Goal: Information Seeking & Learning: Learn about a topic

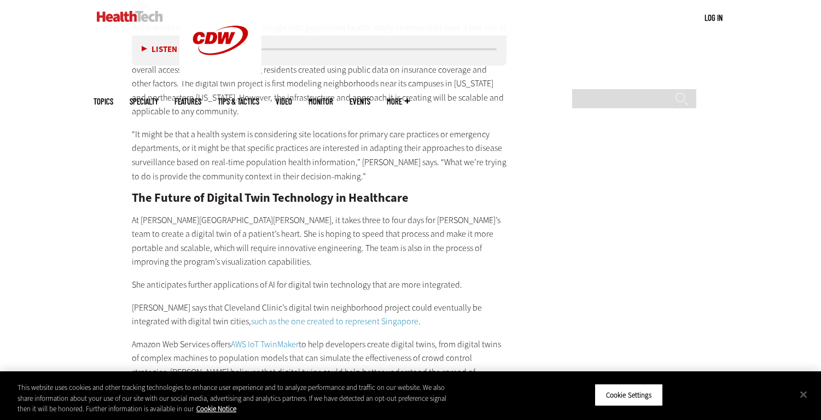
scroll to position [2133, 0]
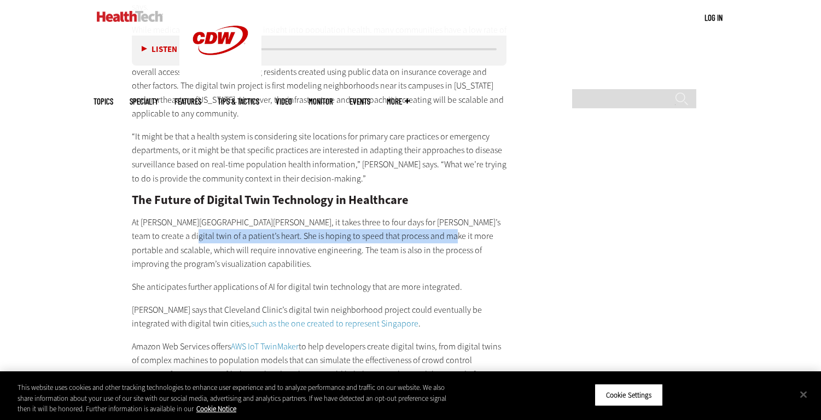
drag, startPoint x: 160, startPoint y: 155, endPoint x: 425, endPoint y: 155, distance: 265.3
click at [425, 216] on p "At [PERSON_NAME][GEOGRAPHIC_DATA][PERSON_NAME], it takes three to four days for…" at bounding box center [319, 244] width 375 height 56
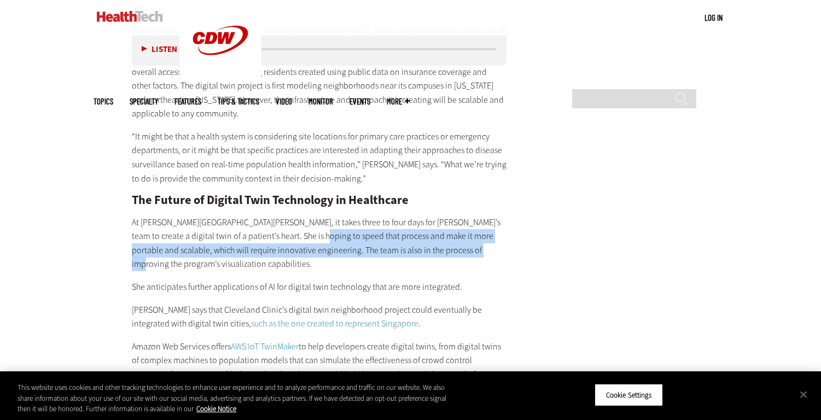
drag, startPoint x: 309, startPoint y: 152, endPoint x: 538, endPoint y: 160, distance: 229.9
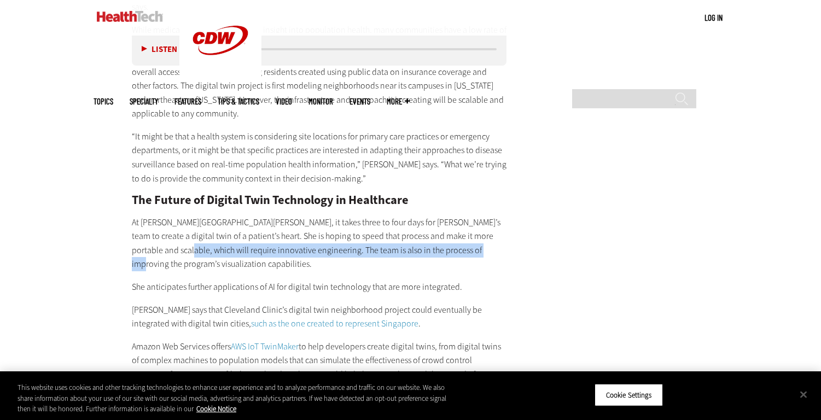
drag, startPoint x: 166, startPoint y: 168, endPoint x: 464, endPoint y: 172, distance: 298.1
click at [464, 216] on p "At [PERSON_NAME][GEOGRAPHIC_DATA][PERSON_NAME], it takes three to four days for…" at bounding box center [319, 244] width 375 height 56
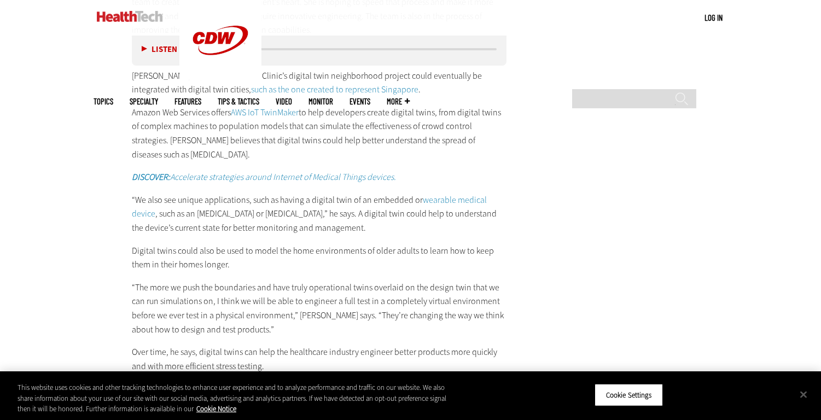
scroll to position [2461, 0]
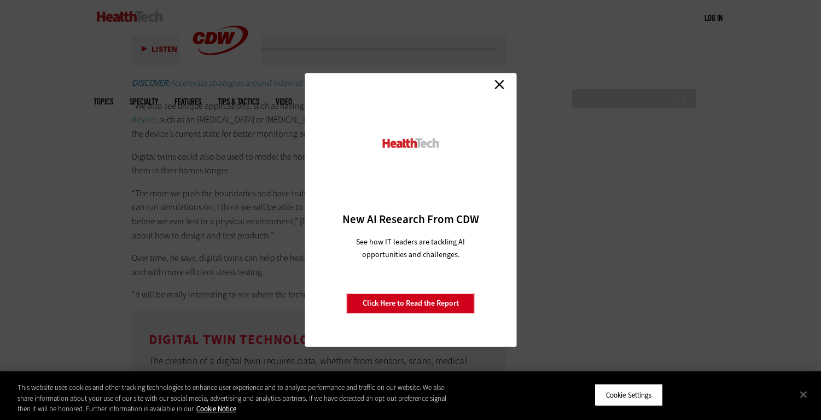
click at [499, 86] on link "Close" at bounding box center [499, 84] width 16 height 16
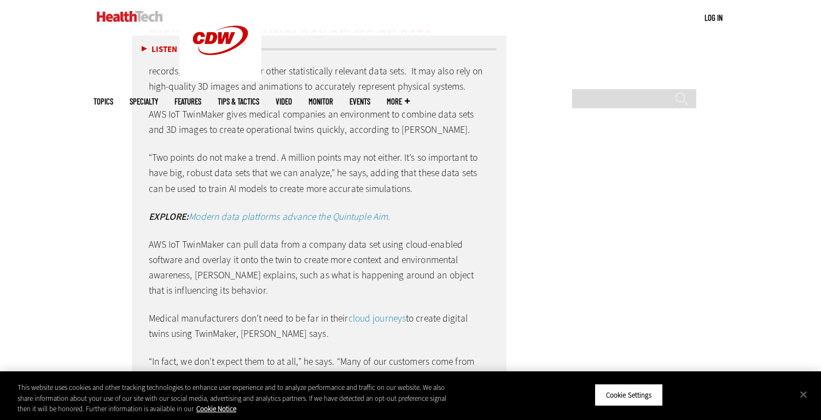
scroll to position [2844, 0]
